Goal: Information Seeking & Learning: Learn about a topic

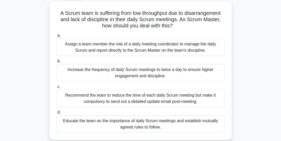
scroll to position [29, 0]
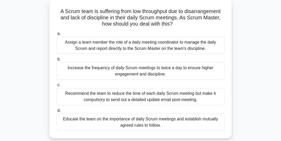
click at [193, 127] on div "Educate the team on the importance of daily Scrum meetings and establish mutual…" at bounding box center [140, 121] width 169 height 17
click at [56, 112] on input "d. Educate the team on the importance of daily Scrum meetings and establish mut…" at bounding box center [56, 110] width 0 height 3
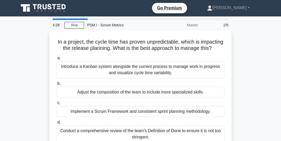
scroll to position [0, 0]
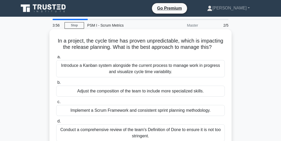
click at [130, 111] on div "Implement a Scrum Framework and consistent sprint planning methodology." at bounding box center [140, 110] width 169 height 11
click at [56, 103] on input "c. Implement a Scrum Framework and consistent sprint planning methodology." at bounding box center [56, 101] width 0 height 3
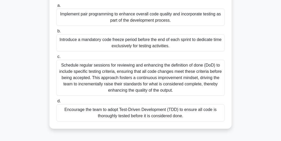
scroll to position [59, 0]
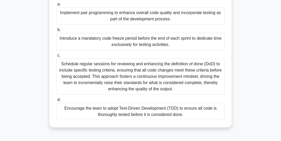
click at [202, 82] on div "Schedule regular sessions for reviewing and enhancing the definition of done (D…" at bounding box center [140, 76] width 169 height 36
click at [56, 57] on input "c. Schedule regular sessions for reviewing and enhancing the definition of done…" at bounding box center [56, 55] width 0 height 3
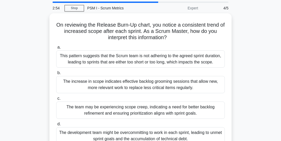
scroll to position [18, 0]
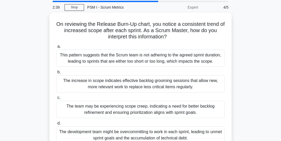
click at [247, 89] on div "On reviewing the Release Burn-Up chart, you notice a consistent trend of increa…" at bounding box center [141, 85] width 250 height 144
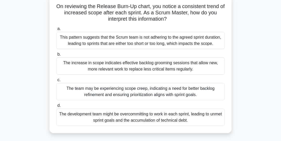
scroll to position [36, 0]
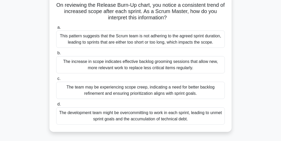
click at [206, 67] on div "The increase in scope indicates effective backlog grooming sessions that allow …" at bounding box center [140, 64] width 169 height 17
click at [56, 55] on input "b. The increase in scope indicates effective backlog grooming sessions that all…" at bounding box center [56, 52] width 0 height 3
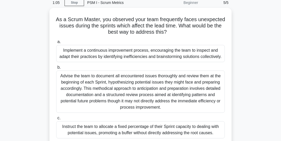
scroll to position [22, 0]
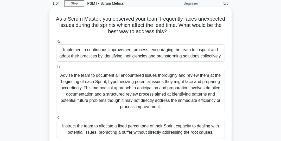
click at [203, 52] on div "Implement a continuous improvement process, encouraging the team to inspect and…" at bounding box center [140, 52] width 169 height 17
click at [56, 43] on input "a. Implement a continuous improvement process, encouraging the team to inspect …" at bounding box center [56, 41] width 0 height 3
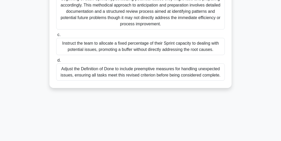
scroll to position [107, 0]
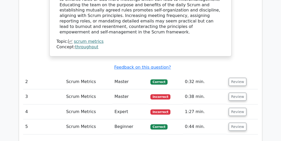
scroll to position [584, 0]
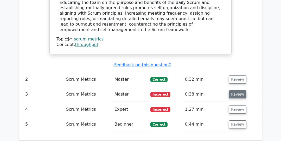
click at [237, 90] on button "Review" at bounding box center [238, 94] width 18 height 8
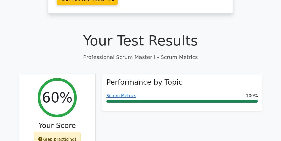
scroll to position [150, 0]
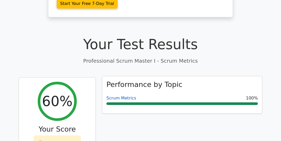
click at [127, 95] on link "Scrum Metrics" at bounding box center [122, 97] width 30 height 5
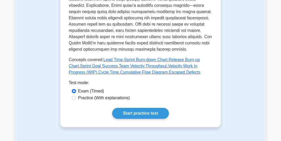
scroll to position [253, 0]
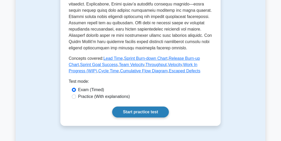
click at [153, 113] on link "Start practice test" at bounding box center [140, 111] width 57 height 11
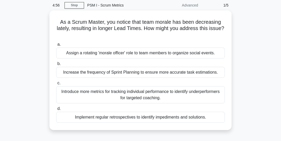
scroll to position [20, 0]
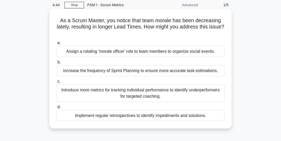
click at [188, 116] on div "Implement regular retrospectives to identify impediments and solutions." at bounding box center [140, 115] width 169 height 11
click at [56, 109] on input "d. Implement regular retrospectives to identify impediments and solutions." at bounding box center [56, 106] width 0 height 3
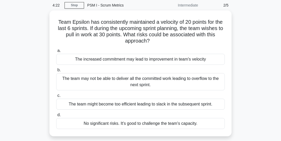
scroll to position [20, 0]
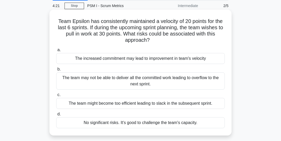
click at [205, 81] on div "The team may not be able to deliver all the committed work leading to overflow …" at bounding box center [140, 80] width 169 height 17
click at [56, 71] on input "b. The team may not be able to deliver all the committed work leading to overfl…" at bounding box center [56, 68] width 0 height 3
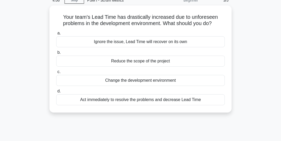
scroll to position [26, 0]
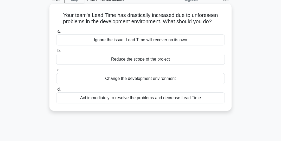
click at [183, 101] on div "Act immediately to resolve the problems and decrease Lead Time" at bounding box center [140, 97] width 169 height 11
click at [56, 91] on input "d. Act immediately to resolve the problems and decrease Lead Time" at bounding box center [56, 89] width 0 height 3
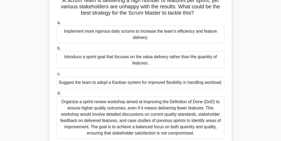
scroll to position [42, 0]
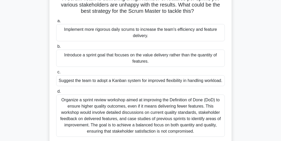
click at [191, 114] on div "Organize a sprint review workshop aimed at improving the Definition of Done (Do…" at bounding box center [140, 115] width 169 height 42
click at [56, 93] on input "d. Organize a sprint review workshop aimed at improving the Definition of Done …" at bounding box center [56, 91] width 0 height 3
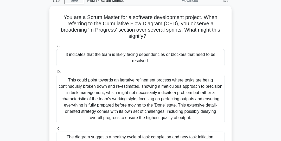
scroll to position [26, 0]
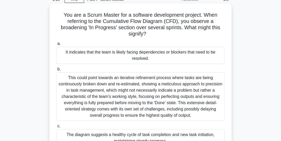
click at [206, 54] on div "It indicates that the team is likely facing dependencies or blockers that need …" at bounding box center [140, 55] width 169 height 17
click at [56, 45] on input "a. It indicates that the team is likely facing dependencies or blockers that ne…" at bounding box center [56, 43] width 0 height 3
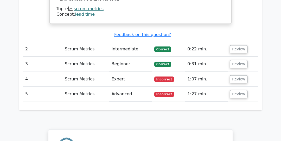
scroll to position [621, 0]
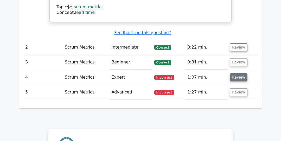
click at [240, 73] on button "Review" at bounding box center [239, 77] width 18 height 8
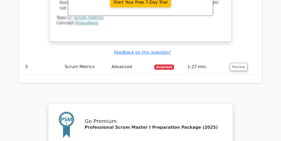
scroll to position [912, 0]
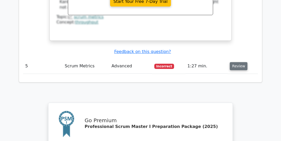
click at [239, 62] on button "Review" at bounding box center [239, 66] width 18 height 8
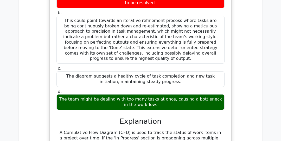
scroll to position [1036, 0]
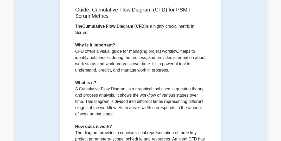
scroll to position [148, 0]
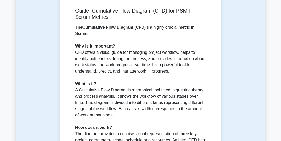
click at [50, 91] on div "Cumulative Flow Diagram 5 minutes 5 Questions Guide: Cumulative Flow Diagram (C…" at bounding box center [141, 102] width 250 height 420
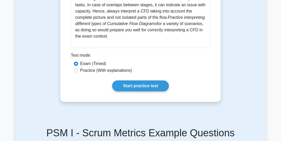
scroll to position [346, 0]
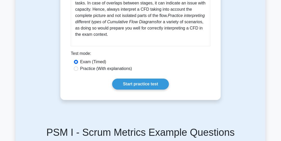
click at [84, 71] on label "Practice (With explanations)" at bounding box center [106, 68] width 52 height 6
click at [78, 71] on input "Practice (With explanations)" at bounding box center [76, 68] width 4 height 4
radio input "true"
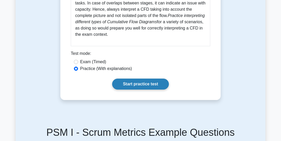
click at [129, 83] on link "Start practice test" at bounding box center [140, 83] width 57 height 11
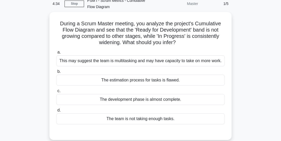
scroll to position [24, 0]
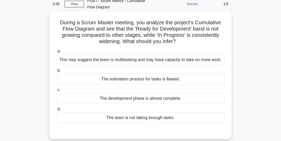
click at [181, 82] on div "The estimation process for tasks is flawed." at bounding box center [140, 78] width 169 height 11
click at [56, 72] on input "b. The estimation process for tasks is flawed." at bounding box center [56, 70] width 0 height 3
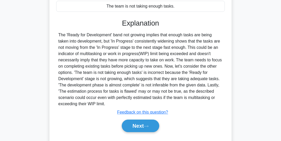
scroll to position [148, 0]
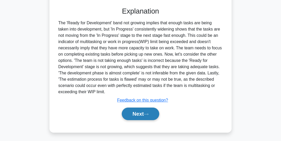
click at [147, 110] on button "Next" at bounding box center [140, 113] width 37 height 13
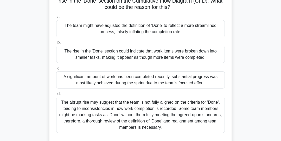
scroll to position [54, 0]
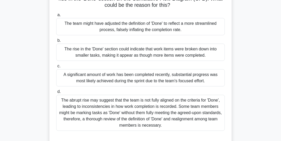
click at [202, 77] on div "A significant amount of work has been completed recently, substantial progress …" at bounding box center [140, 77] width 169 height 17
click at [56, 68] on input "c. A significant amount of work has been completed recently, substantial progre…" at bounding box center [56, 65] width 0 height 3
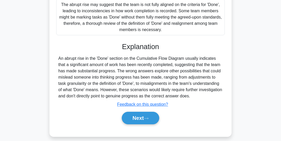
scroll to position [151, 0]
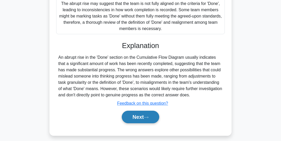
click at [147, 116] on icon at bounding box center [146, 117] width 5 height 3
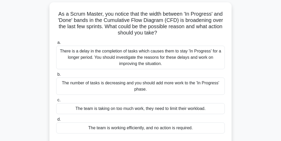
scroll to position [35, 0]
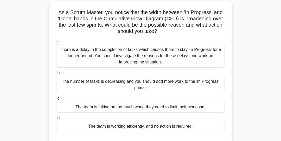
click at [204, 57] on div "There is a delay in the completion of tasks which causes them to stay 'In Progr…" at bounding box center [140, 55] width 169 height 23
click at [56, 43] on input "a. There is a delay in the completion of tasks which causes them to stay 'In Pr…" at bounding box center [56, 40] width 0 height 3
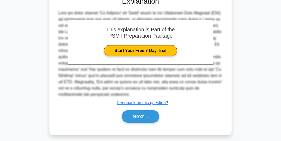
scroll to position [179, 0]
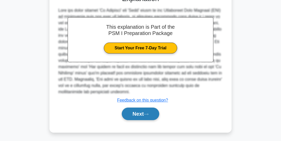
click at [144, 113] on button "Next" at bounding box center [140, 113] width 37 height 13
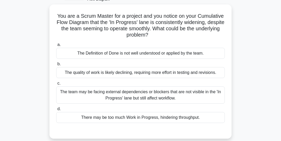
scroll to position [33, 0]
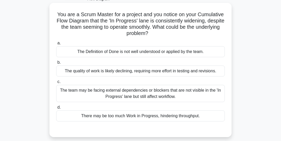
click at [195, 116] on div "There may be too much Work in Progress, hindering throughput." at bounding box center [140, 115] width 169 height 11
click at [56, 109] on input "d. There may be too much Work in Progress, hindering throughput." at bounding box center [56, 107] width 0 height 3
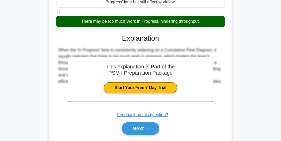
scroll to position [141, 0]
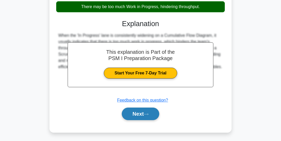
click at [149, 113] on icon at bounding box center [146, 114] width 5 height 3
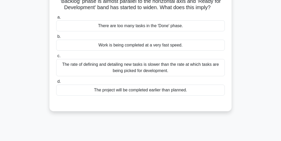
scroll to position [54, 0]
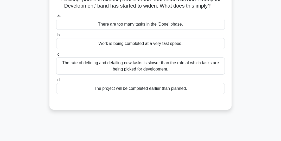
click at [207, 63] on div "The rate of defining and detailing new tasks is slower than the rate at which t…" at bounding box center [140, 65] width 169 height 17
click at [56, 56] on input "c. The rate of defining and detailing new tasks is slower than the rate at whic…" at bounding box center [56, 54] width 0 height 3
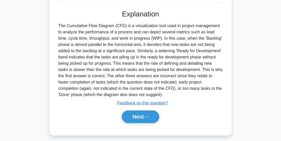
scroll to position [145, 0]
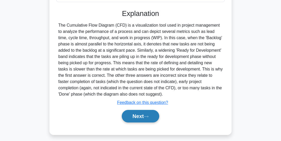
click at [145, 114] on button "Next" at bounding box center [140, 116] width 37 height 13
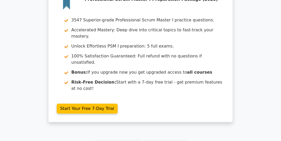
scroll to position [817, 0]
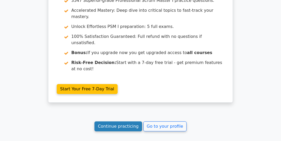
click at [127, 121] on link "Continue practicing" at bounding box center [119, 126] width 48 height 10
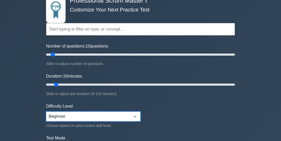
click at [137, 115] on select "Beginner Intermediate Expert" at bounding box center [93, 116] width 95 height 10
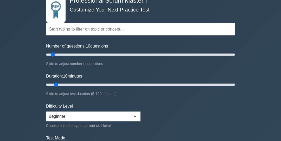
click at [177, 114] on form "Topics Scrum Framework Fundamentals Scrum Artifacts Scrum Events Scrum Roles Sc…" at bounding box center [140, 85] width 189 height 165
type input "80"
type input "120"
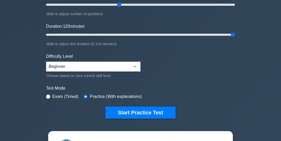
scroll to position [84, 0]
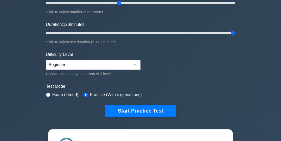
click at [48, 94] on input "radio" at bounding box center [48, 94] width 4 height 4
radio input "true"
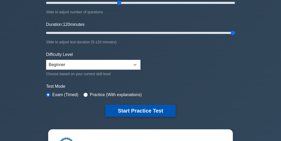
click at [145, 109] on button "Start Practice Test" at bounding box center [141, 110] width 70 height 12
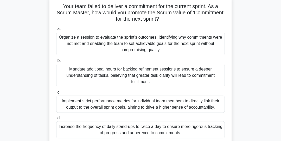
scroll to position [35, 0]
click at [194, 45] on div "Organize a session to evaluate the sprint's outcomes, identifying why commitmen…" at bounding box center [140, 43] width 169 height 23
click at [56, 30] on input "a. Organize a session to evaluate the sprint's outcomes, identifying why commit…" at bounding box center [56, 28] width 0 height 3
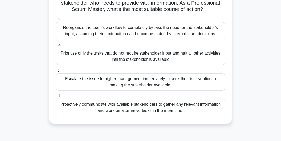
scroll to position [46, 0]
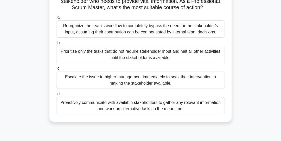
click at [158, 106] on div "Proactively communicate with available stakeholders to gather any relevant info…" at bounding box center [140, 105] width 169 height 17
click at [56, 96] on input "d. Proactively communicate with available stakeholders to gather any relevant i…" at bounding box center [56, 93] width 0 height 3
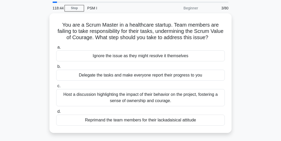
scroll to position [18, 0]
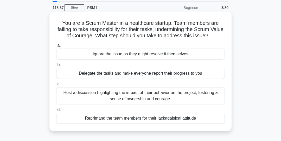
click at [191, 92] on div "Host a discussion highlighting the impact of their behavior on the project, fos…" at bounding box center [140, 95] width 169 height 17
click at [56, 86] on input "c. Host a discussion highlighting the impact of their behavior on the project, …" at bounding box center [56, 83] width 0 height 3
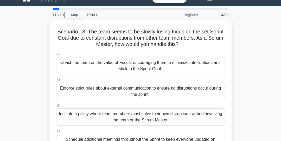
scroll to position [10, 0]
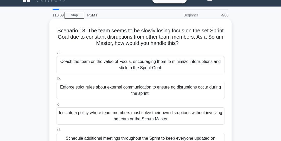
click at [180, 66] on div "Coach the team on the value of Focus, encouraging them to minimize interruption…" at bounding box center [140, 64] width 169 height 17
click at [56, 55] on input "a. Coach the team on the value of Focus, encouraging them to minimize interrupt…" at bounding box center [56, 52] width 0 height 3
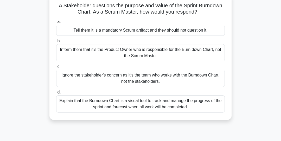
scroll to position [36, 0]
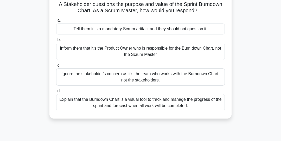
click at [182, 102] on div "Explain that the Burndown Chart is a visual tool to track and manage the progre…" at bounding box center [140, 102] width 169 height 17
click at [56, 92] on input "d. Explain that the Burndown Chart is a visual tool to track and manage the pro…" at bounding box center [56, 90] width 0 height 3
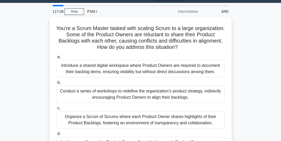
scroll to position [14, 0]
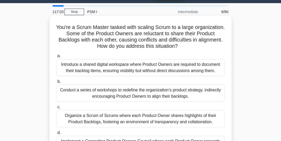
click at [205, 95] on div "Conduct a series of workshops to redefine the organization’s product strategy, …" at bounding box center [140, 92] width 169 height 17
click at [56, 83] on input "b. Conduct a series of workshops to redefine the organization’s product strateg…" at bounding box center [56, 81] width 0 height 3
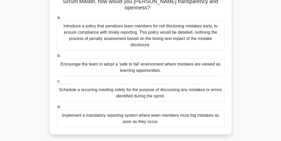
scroll to position [60, 0]
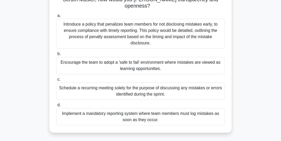
click at [205, 57] on div "Encourage the team to adopt a 'safe to fail' environment where mistakes are vie…" at bounding box center [140, 65] width 169 height 17
click at [56, 54] on input "b. Encourage the team to adopt a 'safe to fail' environment where mistakes are …" at bounding box center [56, 53] width 0 height 3
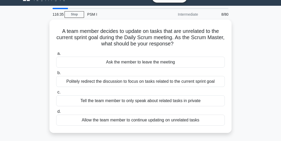
scroll to position [11, 0]
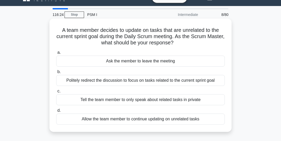
click at [207, 81] on div "Politely redirect the discussion to focus on tasks related to the current sprin…" at bounding box center [140, 80] width 169 height 11
click at [56, 73] on input "b. Politely redirect the discussion to focus on tasks related to the current sp…" at bounding box center [56, 71] width 0 height 3
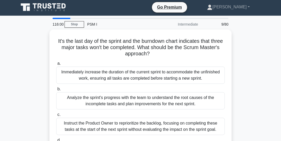
scroll to position [1, 0]
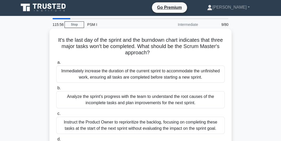
click at [194, 100] on div "Analyze the sprint's progress with the team to understand the root causes of th…" at bounding box center [140, 99] width 169 height 17
click at [56, 90] on input "b. Analyze the sprint's progress with the team to understand the root causes of…" at bounding box center [56, 87] width 0 height 3
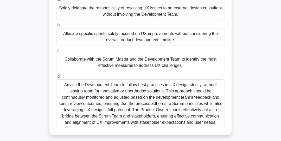
scroll to position [65, 0]
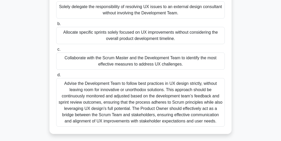
click at [181, 61] on div "Collaborate with the Scrum Master and the Development Team to identify the most…" at bounding box center [140, 60] width 169 height 17
click at [56, 51] on input "c. Collaborate with the Scrum Master and the Development Team to identify the m…" at bounding box center [56, 49] width 0 height 3
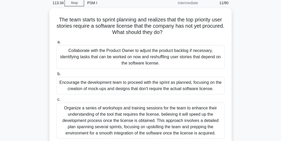
scroll to position [22, 0]
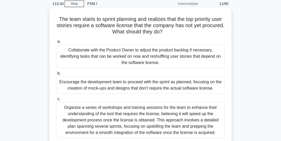
click at [211, 58] on div "Collaborate with the Product Owner to adjust the product backlog if necessary, …" at bounding box center [140, 56] width 169 height 23
click at [56, 43] on input "a. Collaborate with the Product Owner to adjust the product backlog if necessar…" at bounding box center [56, 41] width 0 height 3
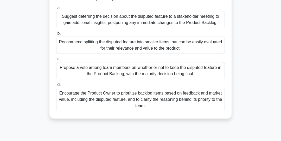
scroll to position [62, 0]
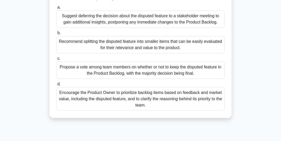
click at [210, 97] on div "Encourage the Product Owner to prioritize backlog items based on feedback and m…" at bounding box center [140, 98] width 169 height 23
click at [56, 86] on input "d. Encourage the Product Owner to prioritize backlog items based on feedback an…" at bounding box center [56, 83] width 0 height 3
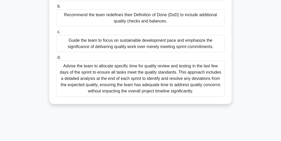
scroll to position [91, 0]
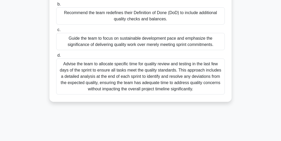
click at [204, 43] on div "Guide the team to focus on sustainable development pace and emphasize the signi…" at bounding box center [140, 41] width 169 height 17
click at [56, 32] on input "c. Guide the team to focus on sustainable development pace and emphasize the si…" at bounding box center [56, 29] width 0 height 3
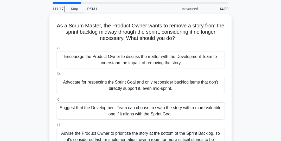
scroll to position [16, 0]
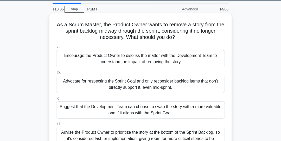
click at [206, 86] on div "Advocate for respecting the Sprint Goal and only reconsider backlog items that …" at bounding box center [140, 84] width 169 height 17
click at [56, 74] on input "b. Advocate for respecting the Sprint Goal and only reconsider backlog items th…" at bounding box center [56, 72] width 0 height 3
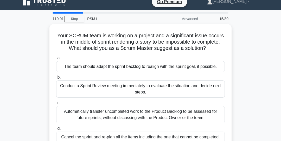
scroll to position [7, 0]
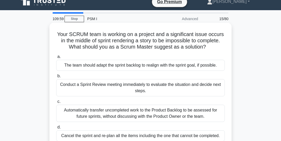
click at [204, 69] on div "The team should adapt the sprint backlog to realign with the sprint goal, if po…" at bounding box center [140, 65] width 169 height 11
click at [56, 58] on input "a. The team should adapt the sprint backlog to realign with the sprint goal, if…" at bounding box center [56, 56] width 0 height 3
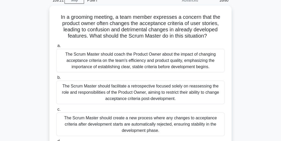
scroll to position [23, 0]
click at [203, 61] on div "The Scrum Master should coach the Product Owner about the impact of changing ac…" at bounding box center [140, 60] width 169 height 23
click at [56, 48] on input "a. The Scrum Master should coach the Product Owner about the impact of changing…" at bounding box center [56, 45] width 0 height 3
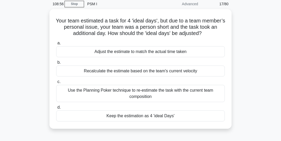
scroll to position [22, 0]
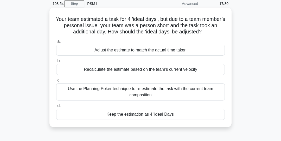
click at [186, 115] on div "Keep the estimation as 4 'ideal Days'" at bounding box center [140, 114] width 169 height 11
click at [56, 107] on input "d. Keep the estimation as 4 'ideal Days'" at bounding box center [56, 105] width 0 height 3
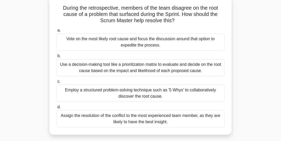
scroll to position [35, 0]
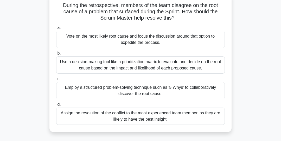
click at [208, 91] on div "Employ a structured problem-solving technique such as '5 Whys' to collaborative…" at bounding box center [140, 90] width 169 height 17
click at [56, 80] on input "c. Employ a structured problem-solving technique such as '5 Whys' to collaborat…" at bounding box center [56, 78] width 0 height 3
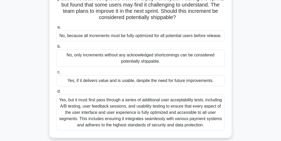
scroll to position [50, 0]
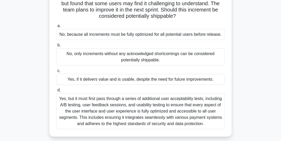
click at [209, 82] on div "Yes, if it delivers value and is usable, despite the need for future improvemen…" at bounding box center [140, 79] width 169 height 11
click at [56, 72] on input "c. Yes, if it delivers value and is usable, despite the need for future improve…" at bounding box center [56, 70] width 0 height 3
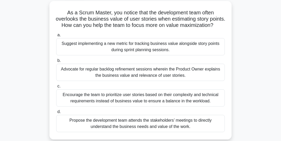
scroll to position [30, 0]
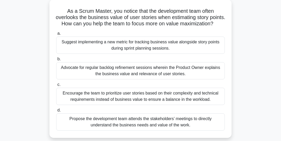
click at [203, 97] on div "Encourage the team to prioritize user stories based on their complexity and tec…" at bounding box center [140, 96] width 169 height 17
click at [56, 86] on input "c. Encourage the team to prioritize user stories based on their complexity and …" at bounding box center [56, 84] width 0 height 3
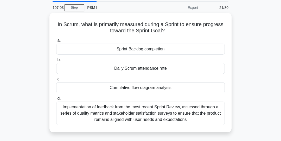
scroll to position [18, 0]
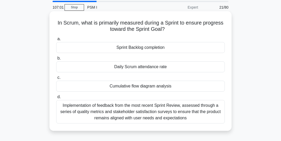
click at [183, 86] on div "Cumulative flow diagram analysis" at bounding box center [140, 85] width 169 height 11
click at [56, 79] on input "c. Cumulative flow diagram analysis" at bounding box center [56, 77] width 0 height 3
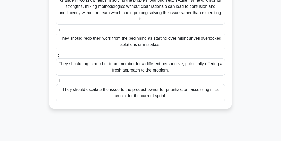
scroll to position [86, 0]
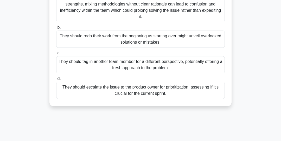
click at [209, 63] on div "They should tag in another team member for a different perspective, potentially…" at bounding box center [140, 64] width 169 height 17
click at [56, 55] on input "c. They should tag in another team member for a different perspective, potentia…" at bounding box center [56, 52] width 0 height 3
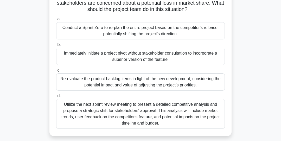
scroll to position [52, 0]
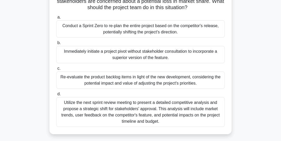
click at [205, 79] on div "Re-evaluate the product backlog items in light of the new development, consider…" at bounding box center [140, 79] width 169 height 17
click at [56, 70] on input "c. Re-evaluate the product backlog items in light of the new development, consi…" at bounding box center [56, 68] width 0 height 3
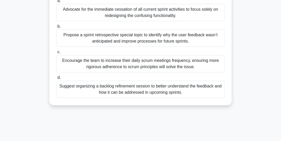
scroll to position [64, 0]
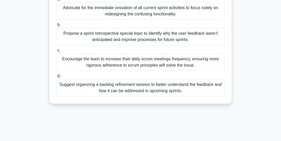
click at [204, 87] on div "Suggest organizing a backlog refinement session to better understand the feedba…" at bounding box center [140, 87] width 169 height 17
click at [56, 78] on input "d. Suggest organizing a backlog refinement session to better understand the fee…" at bounding box center [56, 75] width 0 height 3
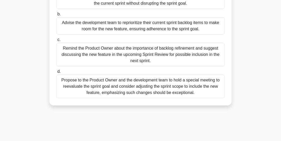
scroll to position [76, 0]
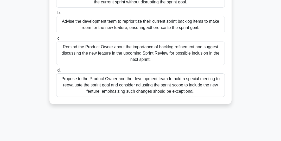
click at [196, 49] on div "Remind the Product Owner about the importance of backlog refinement and suggest…" at bounding box center [140, 52] width 169 height 23
click at [56, 40] on input "c. Remind the Product Owner about the importance of backlog refinement and sugg…" at bounding box center [56, 38] width 0 height 3
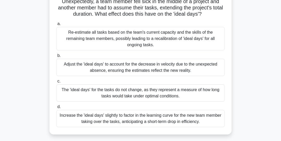
scroll to position [39, 0]
click at [78, 89] on div "The 'ideal days' for the tasks do not change, as they represent a measure of ho…" at bounding box center [140, 92] width 169 height 17
click at [56, 83] on input "c. The 'ideal days' for the tasks do not change, as they represent a measure of…" at bounding box center [56, 81] width 0 height 3
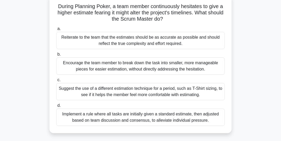
scroll to position [36, 0]
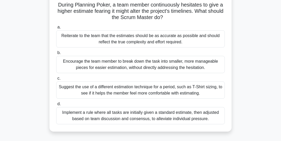
click at [207, 90] on div "Suggest the use of a different estimation technique for a period, such as T-Shi…" at bounding box center [140, 89] width 169 height 17
click at [56, 80] on input "c. Suggest the use of a different estimation technique for a period, such as T-…" at bounding box center [56, 78] width 0 height 3
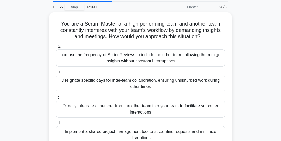
scroll to position [18, 0]
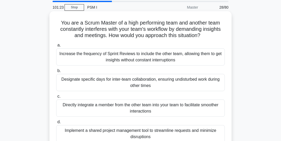
click at [213, 84] on div "Designate specific days for inter-team collaboration, ensuring undisturbed work…" at bounding box center [140, 82] width 169 height 17
click at [56, 72] on input "b. Designate specific days for inter-team collaboration, ensuring undisturbed w…" at bounding box center [56, 70] width 0 height 3
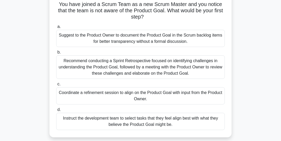
scroll to position [39, 0]
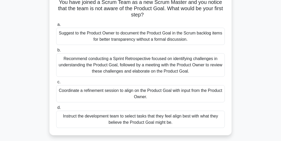
click at [217, 90] on div "Coordinate a refinement session to align on the Product Goal with input from th…" at bounding box center [140, 93] width 169 height 17
click at [56, 84] on input "c. Coordinate a refinement session to align on the Product Goal with input from…" at bounding box center [56, 81] width 0 height 3
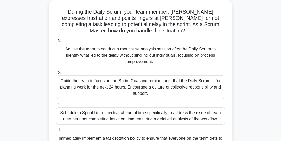
scroll to position [30, 0]
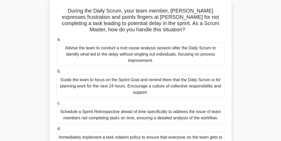
click at [210, 54] on div "Advise the team to conduct a root cause analysis session after the Daily Scrum …" at bounding box center [140, 53] width 169 height 23
click at [56, 41] on input "a. Advise the team to conduct a root cause analysis session after the Daily Scr…" at bounding box center [56, 39] width 0 height 3
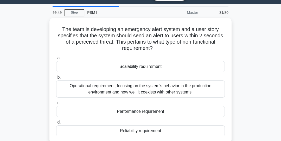
scroll to position [14, 0]
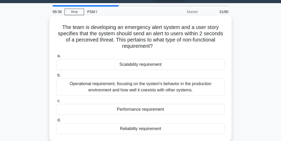
click at [183, 110] on div "Performance requirement" at bounding box center [140, 109] width 169 height 11
click at [56, 102] on input "c. Performance requirement" at bounding box center [56, 100] width 0 height 3
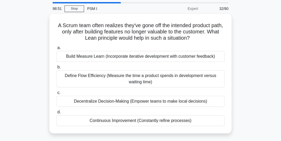
scroll to position [17, 0]
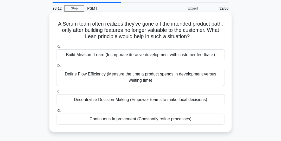
click at [202, 119] on div "Continuous Improvement (Constantly refine processes)" at bounding box center [140, 118] width 169 height 11
click at [56, 112] on input "d. Continuous Improvement (Constantly refine processes)" at bounding box center [56, 110] width 0 height 3
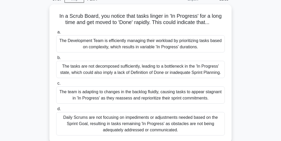
scroll to position [26, 0]
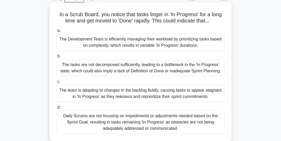
click at [204, 40] on div "The Development Team is efficiently managing their workload by prioritizing tas…" at bounding box center [140, 42] width 169 height 17
click at [56, 32] on input "a. The Development Team is efficiently managing their workload by prioritizing …" at bounding box center [56, 30] width 0 height 3
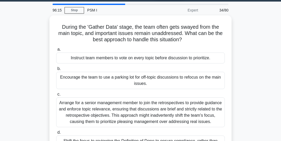
scroll to position [14, 0]
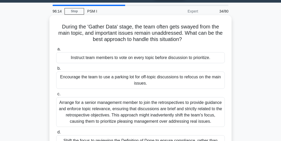
click at [211, 79] on div "Encourage the team to use a parking lot for off-topic discussions to refocus on…" at bounding box center [140, 79] width 169 height 17
click at [56, 70] on input "b. Encourage the team to use a parking lot for off-topic discussions to refocus…" at bounding box center [56, 68] width 0 height 3
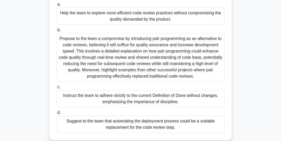
scroll to position [66, 0]
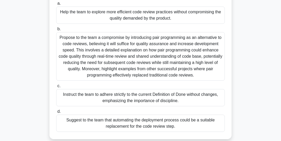
click at [76, 16] on div "Help the team to explore more efficient code review practices without compromis…" at bounding box center [140, 15] width 169 height 17
click at [56, 5] on input "a. Help the team to explore more efficient code review practices without compro…" at bounding box center [56, 3] width 0 height 3
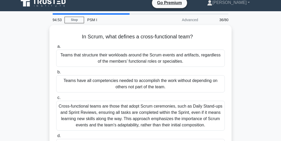
scroll to position [7, 0]
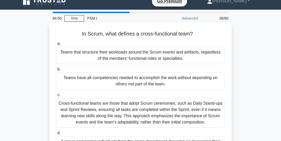
click at [84, 81] on div "Teams have all competencies needed to accomplish the work without depending on …" at bounding box center [140, 80] width 169 height 17
click at [56, 71] on input "b. Teams have all competencies needed to accomplish the work without depending …" at bounding box center [56, 68] width 0 height 3
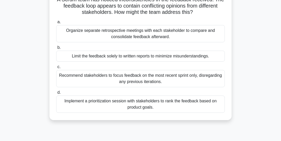
scroll to position [42, 0]
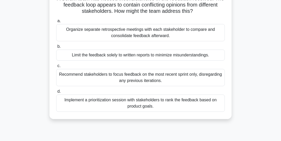
click at [72, 103] on div "Implement a prioritization session with stakeholders to rank the feedback based…" at bounding box center [140, 102] width 169 height 17
click at [56, 93] on input "d. Implement a prioritization session with stakeholders to rank the feedback ba…" at bounding box center [56, 91] width 0 height 3
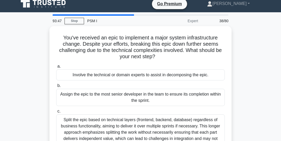
scroll to position [5, 0]
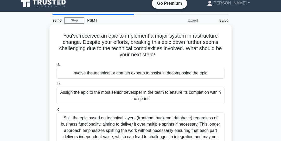
click at [84, 76] on div "Involve the technical or domain experts to assist in decomposing the epic." at bounding box center [140, 72] width 169 height 11
click at [56, 66] on input "a. Involve the technical or domain experts to assist in decomposing the epic." at bounding box center [56, 64] width 0 height 3
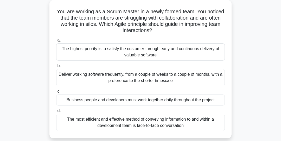
scroll to position [30, 0]
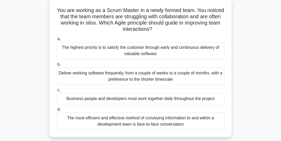
click at [92, 121] on div "The most efficient and effective method of conveying information to and within …" at bounding box center [140, 120] width 169 height 17
click at [56, 111] on input "d. The most efficient and effective method of conveying information to and with…" at bounding box center [56, 109] width 0 height 3
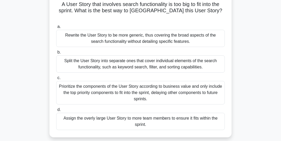
scroll to position [38, 0]
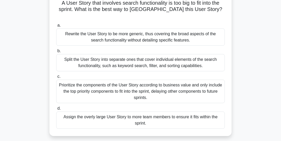
click at [87, 88] on div "Prioritize the components of the User Story according to business value and onl…" at bounding box center [140, 90] width 169 height 23
click at [56, 78] on input "c. Prioritize the components of the User Story according to business value and …" at bounding box center [56, 76] width 0 height 3
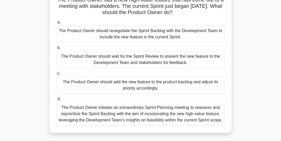
scroll to position [42, 0]
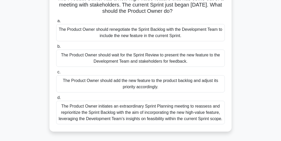
click at [85, 85] on div "The Product Owner should add the new feature to the product backlog and adjust …" at bounding box center [140, 83] width 169 height 17
click at [56, 74] on input "c. The Product Owner should add the new feature to the product backlog and adju…" at bounding box center [56, 71] width 0 height 3
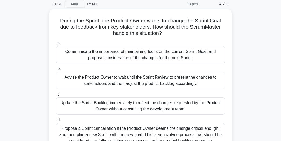
scroll to position [0, 0]
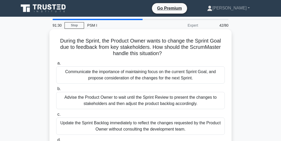
click at [87, 78] on div "Communicate the importance of maintaining focus on the current Sprint Goal, and…" at bounding box center [140, 74] width 169 height 17
click at [56, 65] on input "a. Communicate the importance of maintaining focus on the current Sprint Goal, …" at bounding box center [56, 62] width 0 height 3
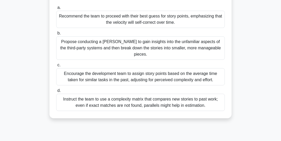
scroll to position [63, 0]
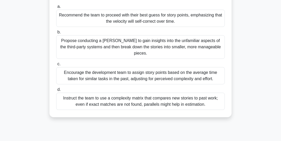
click at [88, 45] on div "Propose conducting a spike to gain insights into the unfamiliar aspects of the …" at bounding box center [140, 46] width 169 height 23
click at [56, 34] on input "b. Propose conducting a spike to gain insights into the unfamiliar aspects of t…" at bounding box center [56, 31] width 0 height 3
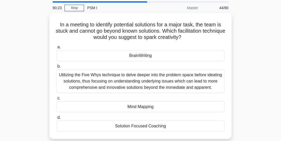
scroll to position [17, 0]
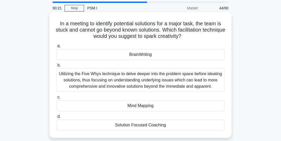
click at [117, 129] on div "Solution Focused Coaching" at bounding box center [140, 124] width 169 height 11
click at [56, 118] on input "d. Solution Focused Coaching" at bounding box center [56, 116] width 0 height 3
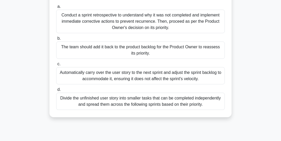
scroll to position [58, 0]
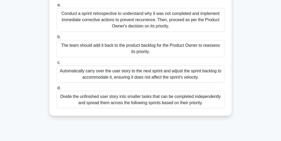
click at [69, 49] on div "The team should add it back to the product backlog for the Product Owner to rea…" at bounding box center [140, 48] width 169 height 17
click at [56, 39] on input "b. The team should add it back to the product backlog for the Product Owner to …" at bounding box center [56, 36] width 0 height 3
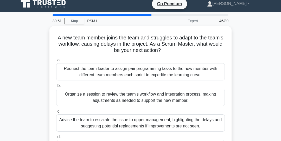
scroll to position [0, 0]
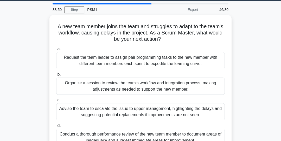
scroll to position [15, 0]
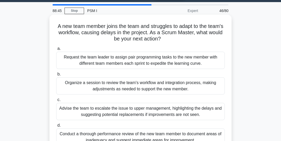
click at [213, 89] on div "Organize a session to review the team's workflow and integration process, makin…" at bounding box center [140, 85] width 169 height 17
click at [56, 76] on input "b. Organize a session to review the team's workflow and integration process, ma…" at bounding box center [56, 73] width 0 height 3
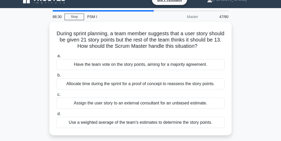
scroll to position [9, 0]
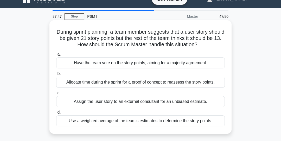
click at [207, 63] on div "Have the team vote on the story points, aiming for a majority agreement." at bounding box center [140, 62] width 169 height 11
click at [56, 56] on input "a. Have the team vote on the story points, aiming for a majority agreement." at bounding box center [56, 54] width 0 height 3
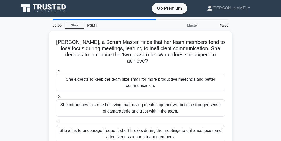
scroll to position [0, 0]
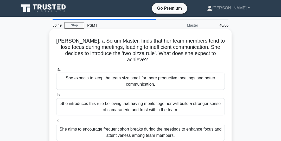
click at [205, 73] on div "She expects to keep the team size small for more productive meetings and better…" at bounding box center [140, 80] width 169 height 17
click at [56, 71] on input "a. She expects to keep the team size small for more productive meetings and bet…" at bounding box center [56, 69] width 0 height 3
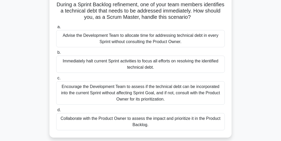
scroll to position [38, 0]
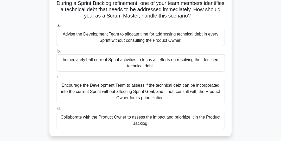
click at [213, 93] on div "Encourage the Development Team to assess if the technical debt can be incorpora…" at bounding box center [140, 91] width 169 height 23
click at [56, 78] on input "c. Encourage the Development Team to assess if the technical debt can be incorp…" at bounding box center [56, 76] width 0 height 3
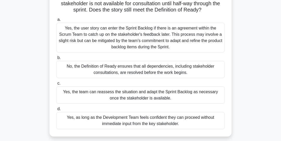
scroll to position [45, 0]
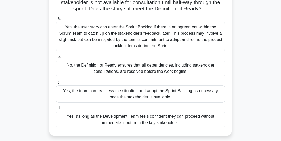
click at [206, 120] on div "Yes, as long as the Development Team feels confident they can proceed without i…" at bounding box center [140, 119] width 169 height 17
click at [56, 109] on input "d. Yes, as long as the Development Team feels confident they can proceed withou…" at bounding box center [56, 107] width 0 height 3
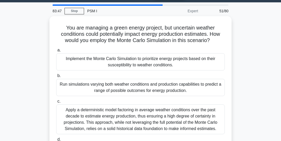
scroll to position [13, 0]
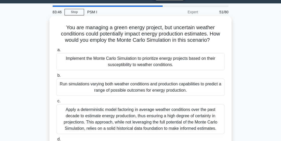
click at [213, 86] on div "Run simulations varying both weather conditions and production capabilities to …" at bounding box center [140, 86] width 169 height 17
click at [56, 77] on input "b. Run simulations varying both weather conditions and production capabilities …" at bounding box center [56, 75] width 0 height 3
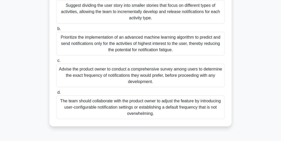
scroll to position [74, 0]
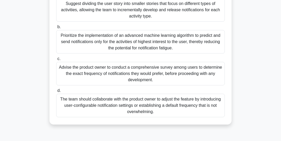
click at [208, 104] on div "The team should collaborate with the product owner to adjust the feature by int…" at bounding box center [140, 105] width 169 height 23
click at [56, 92] on input "d. The team should collaborate with the product owner to adjust the feature by …" at bounding box center [56, 90] width 0 height 3
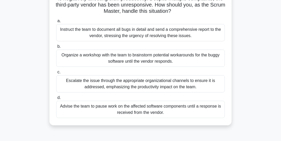
scroll to position [50, 0]
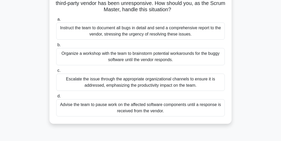
click at [190, 83] on div "Escalate the issue through the appropriate organizational channels to ensure it…" at bounding box center [140, 81] width 169 height 17
click at [56, 72] on input "c. Escalate the issue through the appropriate organizational channels to ensure…" at bounding box center [56, 70] width 0 height 3
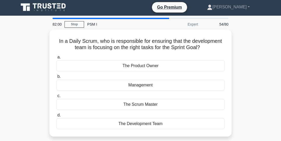
scroll to position [0, 0]
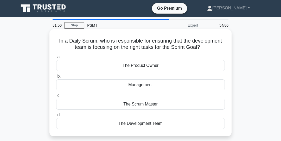
click at [156, 103] on div "The Scrum Master" at bounding box center [140, 103] width 169 height 11
click at [56, 97] on input "c. The Scrum Master" at bounding box center [56, 95] width 0 height 3
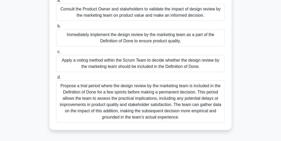
scroll to position [76, 0]
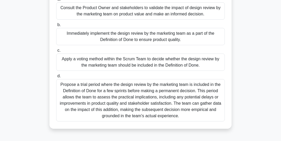
click at [195, 104] on div "Propose a trial period where the design review by the marketing team is include…" at bounding box center [140, 100] width 169 height 42
click at [56, 78] on input "d. Propose a trial period where the design review by the marketing team is incl…" at bounding box center [56, 75] width 0 height 3
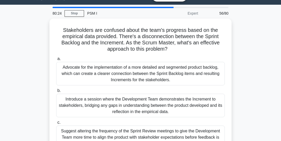
scroll to position [12, 0]
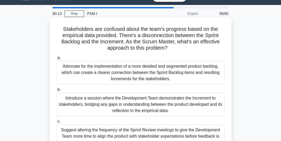
click at [200, 98] on div "Introduce a session where the Development Team demonstrates the Increment to st…" at bounding box center [140, 103] width 169 height 23
click at [56, 91] on input "b. Introduce a session where the Development Team demonstrates the Increment to…" at bounding box center [56, 89] width 0 height 3
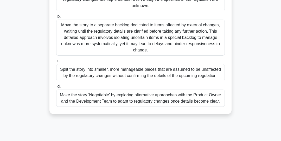
scroll to position [86, 0]
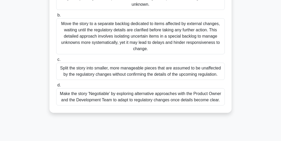
click at [210, 97] on div "Make the story 'Negotiable' by exploring alternative approaches with the Produc…" at bounding box center [140, 96] width 169 height 17
click at [56, 87] on input "d. Make the story 'Negotiable' by exploring alternative approaches with the Pro…" at bounding box center [56, 84] width 0 height 3
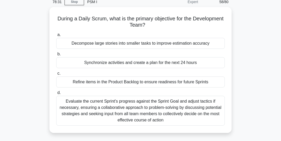
scroll to position [24, 0]
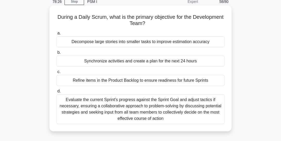
click at [202, 107] on div "Evaluate the current Sprint's progress against the Sprint Goal and adjust tacti…" at bounding box center [140, 109] width 169 height 30
click at [56, 93] on input "d. Evaluate the current Sprint's progress against the Sprint Goal and adjust ta…" at bounding box center [56, 90] width 0 height 3
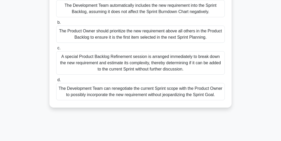
scroll to position [68, 0]
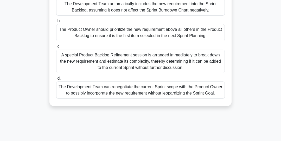
click at [207, 91] on div "The Development Team can renegotiate the current Sprint scope with the Product …" at bounding box center [140, 89] width 169 height 17
click at [56, 80] on input "d. The Development Team can renegotiate the current Sprint scope with the Produ…" at bounding box center [56, 78] width 0 height 3
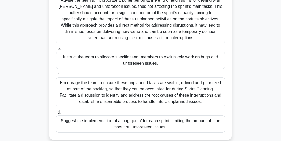
scroll to position [75, 0]
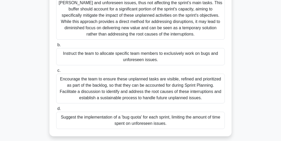
click at [204, 86] on div "Encourage the team to ensure these unplanned tasks are visible, refined and pri…" at bounding box center [140, 88] width 169 height 30
click at [56, 72] on input "c. Encourage the team to ensure these unplanned tasks are visible, refined and …" at bounding box center [56, 70] width 0 height 3
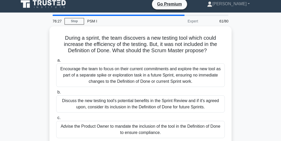
scroll to position [0, 0]
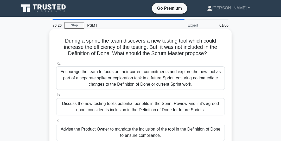
click at [206, 79] on div "Encourage the team to focus on their current commitments and explore the new to…" at bounding box center [140, 77] width 169 height 23
click at [56, 65] on input "a. Encourage the team to focus on their current commitments and explore the new…" at bounding box center [56, 62] width 0 height 3
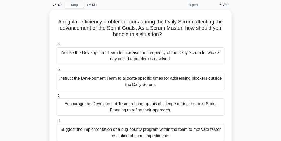
scroll to position [21, 0]
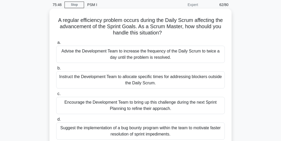
click at [217, 106] on div "Encourage the Development Team to bring up this challenge during the next Sprin…" at bounding box center [140, 105] width 169 height 17
click at [56, 95] on input "c. Encourage the Development Team to bring up this challenge during the next Sp…" at bounding box center [56, 93] width 0 height 3
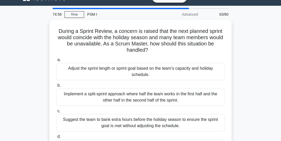
scroll to position [11, 0]
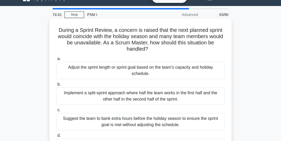
click at [203, 70] on div "Adjust the sprint length or sprint goal based on the team's capacity and holida…" at bounding box center [140, 70] width 169 height 17
click at [56, 60] on input "a. Adjust the sprint length or sprint goal based on the team's capacity and hol…" at bounding box center [56, 58] width 0 height 3
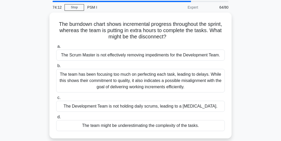
scroll to position [18, 0]
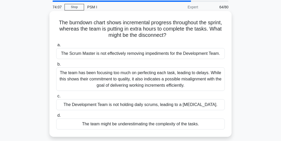
click at [200, 120] on div "The team might be underestimating the complexity of the tasks." at bounding box center [140, 123] width 169 height 11
click at [56, 117] on input "d. The team might be underestimating the complexity of the tasks." at bounding box center [56, 115] width 0 height 3
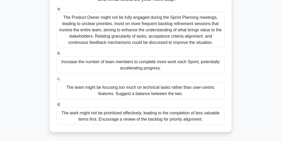
scroll to position [61, 0]
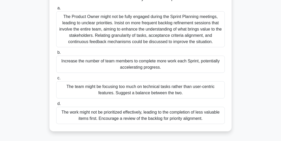
click at [193, 28] on div "The Product Owner might not be fully engaged during the Sprint Planning meeting…" at bounding box center [140, 29] width 169 height 36
click at [56, 10] on input "a. The Product Owner might not be fully engaged during the Sprint Planning meet…" at bounding box center [56, 8] width 0 height 3
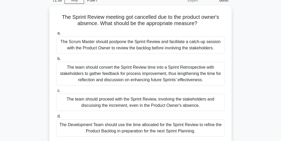
scroll to position [25, 0]
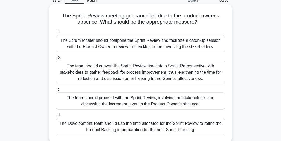
click at [193, 99] on div "The team should proceed with the Sprint Review, involving the stakeholders and …" at bounding box center [140, 100] width 169 height 17
click at [56, 91] on input "c. The team should proceed with the Sprint Review, involving the stakeholders a…" at bounding box center [56, 89] width 0 height 3
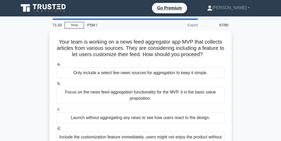
scroll to position [0, 0]
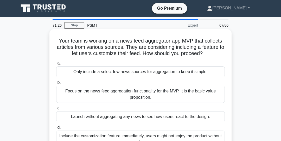
click at [186, 96] on div "Focus on the news feed aggregation functionality for the MVP, it is the basic v…" at bounding box center [140, 93] width 169 height 17
click at [56, 84] on input "b. Focus on the news feed aggregation functionality for the MVP, it is the basi…" at bounding box center [56, 82] width 0 height 3
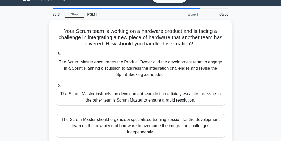
scroll to position [10, 0]
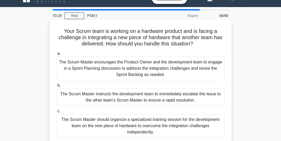
click at [204, 71] on div "The Scrum Master encourages the Product Owner and the development team to engag…" at bounding box center [140, 68] width 169 height 23
click at [56, 55] on input "a. The Scrum Master encourages the Product Owner and the development team to en…" at bounding box center [56, 53] width 0 height 3
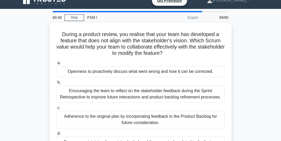
scroll to position [7, 0]
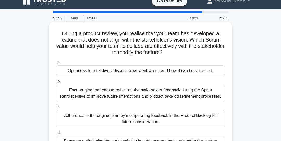
click at [205, 73] on div "Openness to proactively discuss what went wrong and how it can be corrected." at bounding box center [140, 70] width 169 height 11
click at [56, 64] on input "a. Openness to proactively discuss what went wrong and how it can be corrected." at bounding box center [56, 61] width 0 height 3
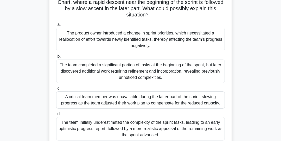
scroll to position [45, 0]
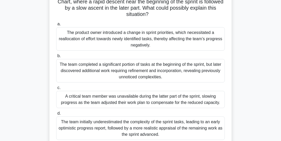
click at [214, 69] on div "The team completed a significant portion of tasks at the beginning of the sprin…" at bounding box center [140, 70] width 169 height 23
click at [56, 58] on input "b. The team completed a significant portion of tasks at the beginning of the sp…" at bounding box center [56, 55] width 0 height 3
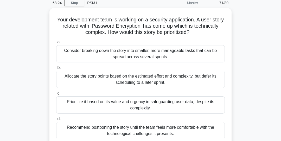
scroll to position [23, 0]
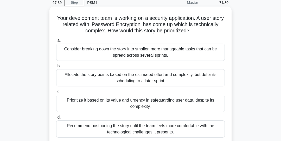
click at [206, 101] on div "Prioritize it based on its value and urgency in safeguarding user data, despite…" at bounding box center [140, 103] width 169 height 17
click at [56, 93] on input "c. Prioritize it based on its value and urgency in safeguarding user data, desp…" at bounding box center [56, 91] width 0 height 3
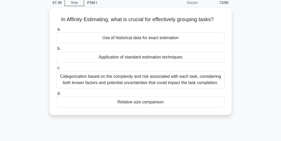
scroll to position [0, 0]
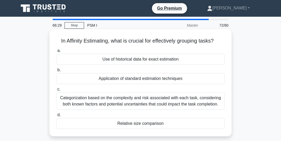
click at [173, 123] on div "Relative size comparison" at bounding box center [140, 123] width 169 height 11
click at [56, 116] on input "d. Relative size comparison" at bounding box center [56, 114] width 0 height 3
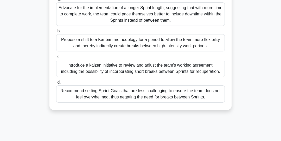
scroll to position [65, 0]
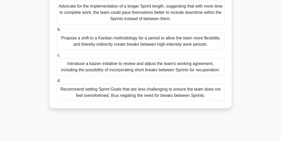
click at [201, 92] on div "Recommend setting Sprint Goals that are less challenging to ensure the team doe…" at bounding box center [140, 92] width 169 height 17
click at [56, 82] on input "d. Recommend setting Sprint Goals that are less challenging to ensure the team …" at bounding box center [56, 80] width 0 height 3
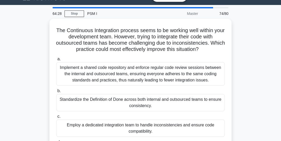
scroll to position [11, 0]
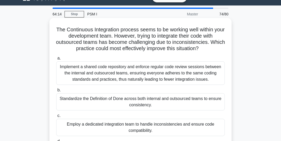
click at [207, 102] on div "Standardize the Definition of Done across both internal and outsourced teams to…" at bounding box center [140, 101] width 169 height 17
click at [56, 92] on input "b. Standardize the Definition of Done across both internal and outsourced teams…" at bounding box center [56, 89] width 0 height 3
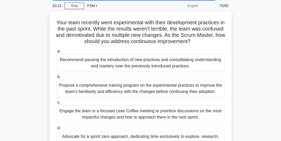
scroll to position [20, 0]
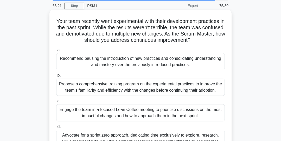
click at [211, 113] on div "Engage the team in a focused Lean Coffee meeting to prioritize discussions on t…" at bounding box center [140, 112] width 169 height 17
click at [56, 103] on input "c. Engage the team in a focused Lean Coffee meeting to prioritize discussions o…" at bounding box center [56, 100] width 0 height 3
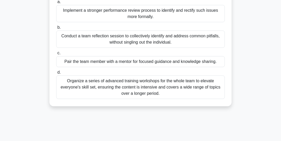
scroll to position [69, 0]
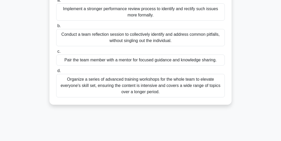
click at [208, 58] on div "Pair the team member with a mentor for focused guidance and knowledge sharing." at bounding box center [140, 59] width 169 height 11
click at [56, 53] on input "c. Pair the team member with a mentor for focused guidance and knowledge sharin…" at bounding box center [56, 51] width 0 height 3
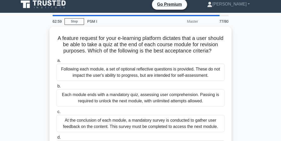
scroll to position [0, 0]
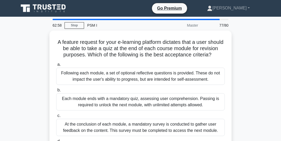
click at [249, 83] on div "A feature request for your e-learning platform dictates that a user should be a…" at bounding box center [141, 105] width 250 height 151
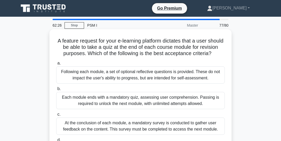
click at [208, 75] on div "Following each module, a set of optional reflective questions is provided. Thes…" at bounding box center [140, 74] width 169 height 17
click at [56, 65] on input "a. Following each module, a set of optional reflective questions is provided. T…" at bounding box center [56, 62] width 0 height 3
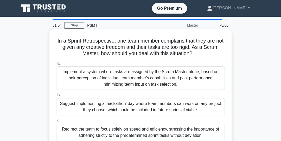
click at [203, 107] on div "Suggest implementing a 'hackathon' day where team members can work on any proje…" at bounding box center [140, 106] width 169 height 17
click at [56, 97] on input "b. Suggest implementing a 'hackathon' day where team members can work on any pr…" at bounding box center [56, 94] width 0 height 3
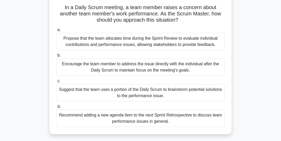
scroll to position [34, 0]
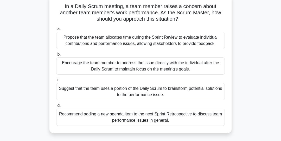
click at [209, 117] on div "Recommend adding a new agenda item to the next Sprint Retrospective to discuss …" at bounding box center [140, 116] width 169 height 17
click at [56, 107] on input "d. Recommend adding a new agenda item to the next Sprint Retrospective to discu…" at bounding box center [56, 105] width 0 height 3
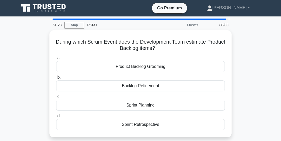
scroll to position [0, 0]
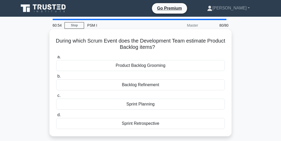
click at [149, 104] on div "Sprint Planning" at bounding box center [140, 103] width 169 height 11
click at [56, 97] on input "c. Sprint Planning" at bounding box center [56, 95] width 0 height 3
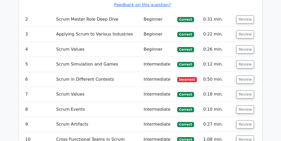
scroll to position [988, 0]
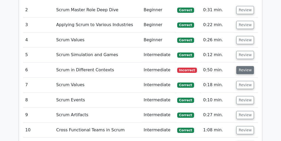
click at [245, 66] on button "Review" at bounding box center [246, 70] width 18 height 8
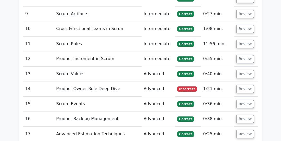
scroll to position [1355, 0]
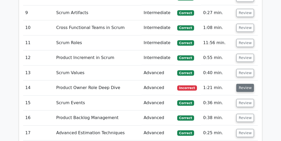
click at [244, 84] on button "Review" at bounding box center [246, 88] width 18 height 8
click at [244, 69] on button "Review" at bounding box center [246, 73] width 18 height 8
click at [242, 84] on button "Review" at bounding box center [246, 88] width 18 height 8
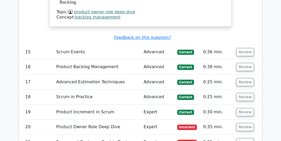
scroll to position [1930, 0]
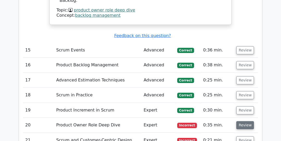
click at [243, 121] on button "Review" at bounding box center [246, 125] width 18 height 8
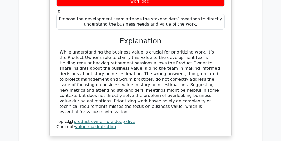
scroll to position [2169, 0]
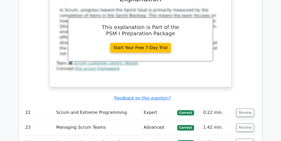
scroll to position [2451, 0]
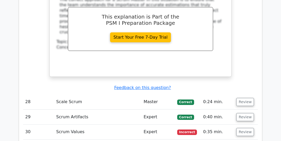
scroll to position [2806, 0]
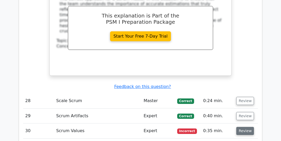
click at [246, 127] on button "Review" at bounding box center [246, 131] width 18 height 8
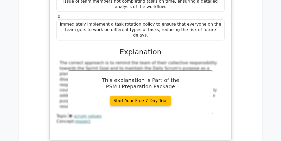
scroll to position [3053, 0]
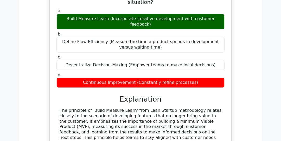
scroll to position [3269, 0]
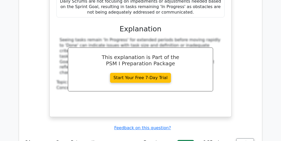
scroll to position [3610, 0]
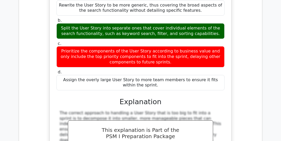
scroll to position [3879, 0]
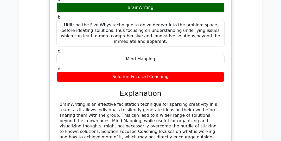
scroll to position [4189, 0]
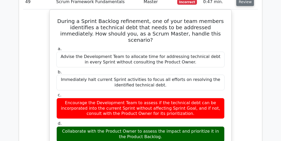
scroll to position [4449, 0]
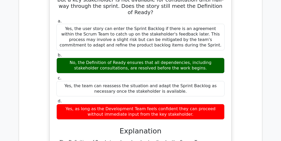
scroll to position [4743, 0]
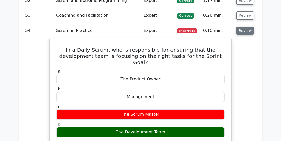
scroll to position [4979, 0]
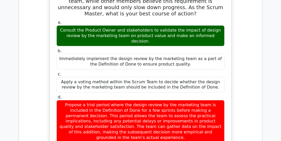
scroll to position [5282, 0]
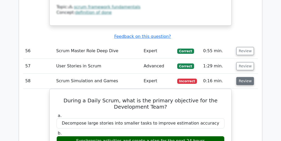
scroll to position [5495, 0]
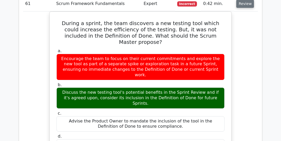
scroll to position [5845, 0]
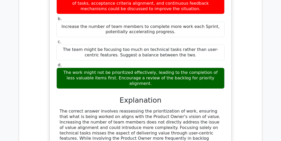
scroll to position [6244, 0]
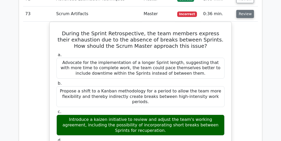
scroll to position [6549, 0]
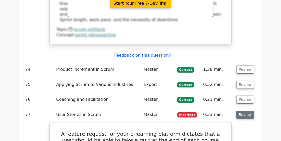
scroll to position [6771, 0]
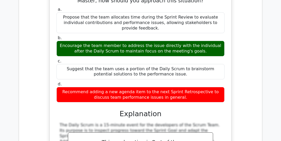
scroll to position [7198, 0]
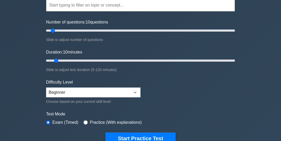
scroll to position [62, 0]
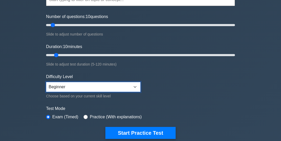
click at [136, 83] on select "Beginner Intermediate Expert" at bounding box center [93, 87] width 95 height 10
select select "expert"
click at [46, 82] on select "Beginner Intermediate Expert" at bounding box center [93, 87] width 95 height 10
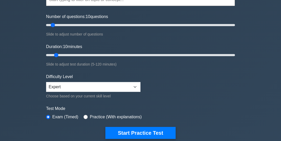
click at [120, 115] on label "Practice (With explanations)" at bounding box center [116, 117] width 52 height 6
click at [122, 114] on label "Practice (With explanations)" at bounding box center [116, 117] width 52 height 6
click at [116, 115] on label "Practice (With explanations)" at bounding box center [116, 117] width 52 height 6
click at [86, 117] on input "radio" at bounding box center [86, 117] width 4 height 4
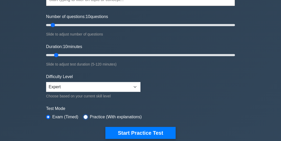
radio input "true"
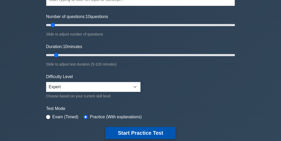
click at [147, 133] on button "Start Practice Test" at bounding box center [141, 133] width 70 height 12
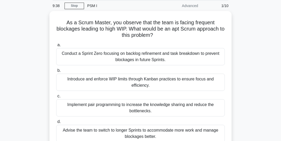
scroll to position [19, 0]
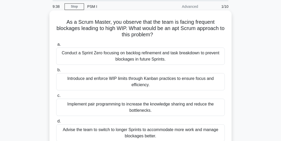
click at [205, 107] on div "Implement pair programming to increase the knowledge sharing and reduce the bot…" at bounding box center [140, 106] width 169 height 17
click at [56, 97] on input "c. Implement pair programming to increase the knowledge sharing and reduce the …" at bounding box center [56, 95] width 0 height 3
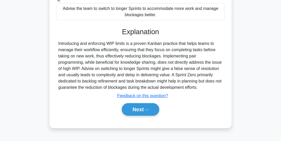
scroll to position [141, 0]
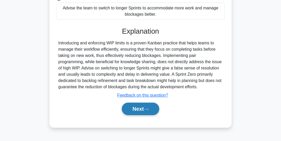
click at [151, 108] on button "Next" at bounding box center [140, 108] width 37 height 13
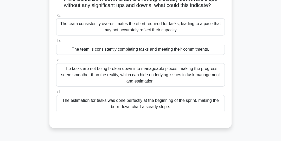
scroll to position [43, 0]
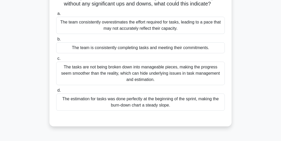
click at [204, 50] on div "The team is consistently completing tasks and meeting their commitments." at bounding box center [140, 47] width 169 height 11
click at [56, 41] on input "b. The team is consistently completing tasks and meeting their commitments." at bounding box center [56, 39] width 0 height 3
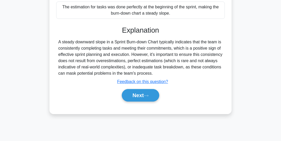
scroll to position [135, 0]
click at [145, 94] on button "Next" at bounding box center [140, 95] width 37 height 13
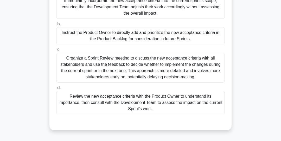
scroll to position [73, 0]
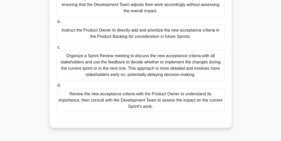
click at [197, 101] on div "Review the new acceptance criteria with the Product Owner to understand its imp…" at bounding box center [140, 99] width 169 height 23
click at [56, 87] on input "d. Review the new acceptance criteria with the Product Owner to understand its …" at bounding box center [56, 85] width 0 height 3
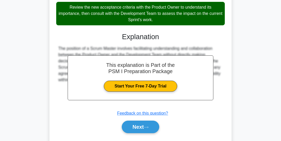
scroll to position [173, 0]
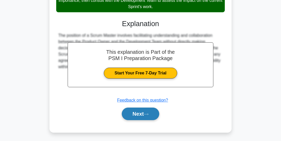
click at [145, 112] on button "Next" at bounding box center [140, 113] width 37 height 13
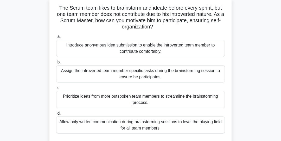
scroll to position [34, 0]
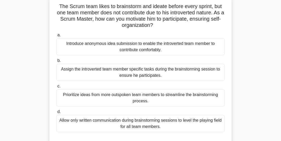
click at [208, 51] on div "Introduce anonymous idea submission to enable the introverted team member to co…" at bounding box center [140, 46] width 169 height 17
click at [56, 37] on input "a. Introduce anonymous idea submission to enable the introverted team member to…" at bounding box center [56, 34] width 0 height 3
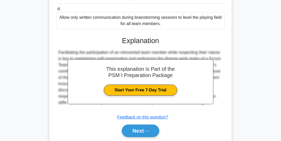
scroll to position [154, 0]
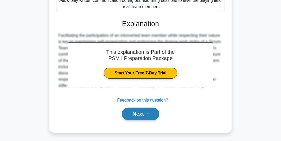
click at [147, 111] on button "Next" at bounding box center [140, 113] width 37 height 13
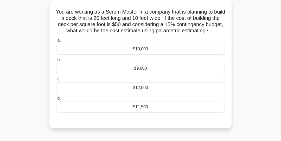
scroll to position [30, 0]
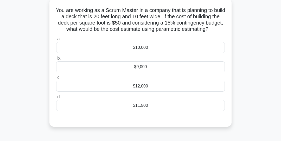
click at [159, 103] on div "$11,500" at bounding box center [140, 105] width 169 height 11
click at [56, 98] on input "d. $11,500" at bounding box center [56, 96] width 0 height 3
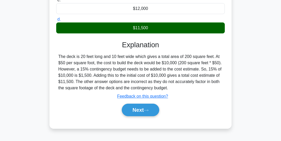
scroll to position [109, 0]
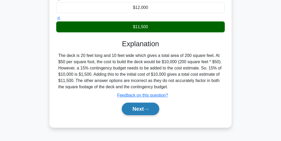
click at [148, 108] on icon at bounding box center [146, 109] width 5 height 3
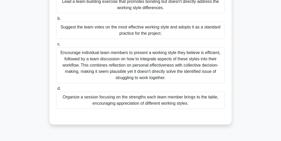
scroll to position [72, 0]
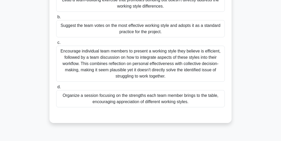
click at [193, 101] on div "Organize a session focusing on the strengths each team member brings to the tab…" at bounding box center [140, 98] width 169 height 17
click at [56, 89] on input "d. Organize a session focusing on the strengths each team member brings to the …" at bounding box center [56, 86] width 0 height 3
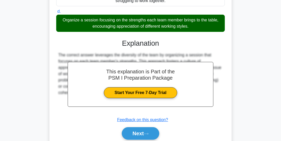
scroll to position [166, 0]
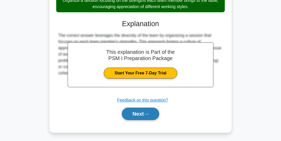
click at [148, 113] on icon at bounding box center [146, 114] width 5 height 3
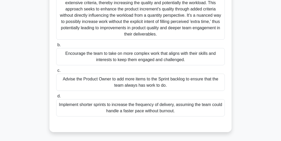
scroll to position [76, 0]
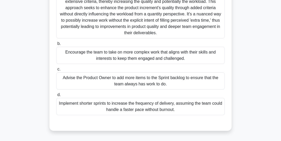
click at [201, 56] on div "Encourage the team to take on more complex work that aligns with their skills a…" at bounding box center [140, 55] width 169 height 17
click at [56, 45] on input "b. Encourage the team to take on more complex work that aligns with their skill…" at bounding box center [56, 43] width 0 height 3
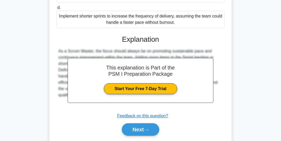
scroll to position [179, 0]
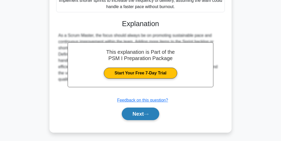
click at [149, 113] on icon at bounding box center [146, 114] width 5 height 3
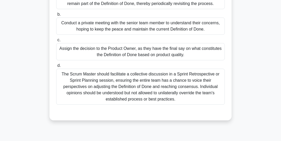
scroll to position [82, 0]
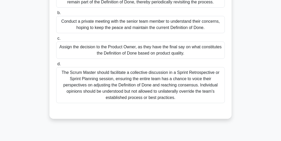
click at [202, 85] on div "The Scrum Master should facilitate a collective discussion in a Sprint Retrospe…" at bounding box center [140, 85] width 169 height 36
click at [56, 66] on input "d. The Scrum Master should facilitate a collective discussion in a Sprint Retro…" at bounding box center [56, 63] width 0 height 3
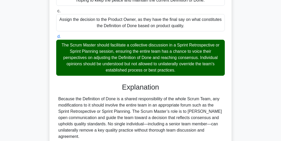
scroll to position [154, 0]
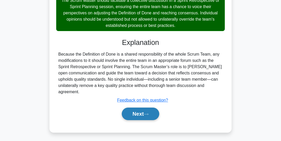
click at [141, 112] on button "Next" at bounding box center [140, 113] width 37 height 13
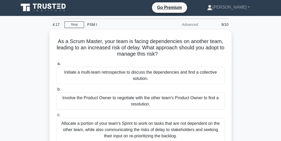
scroll to position [0, 0]
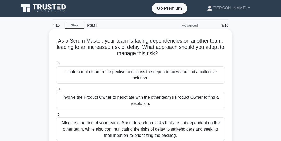
click at [210, 74] on div "Initiate a multi-team retrospective to discuss the dependencies and find a coll…" at bounding box center [140, 74] width 169 height 17
click at [56, 65] on input "a. Initiate a multi-team retrospective to discuss the dependencies and find a c…" at bounding box center [56, 62] width 0 height 3
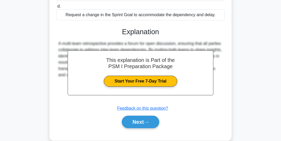
scroll to position [140, 0]
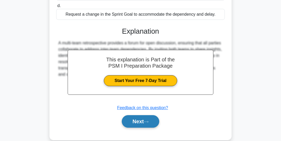
click at [152, 120] on button "Next" at bounding box center [140, 121] width 37 height 13
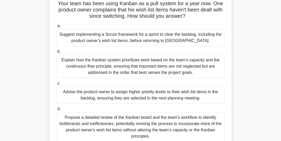
scroll to position [40, 0]
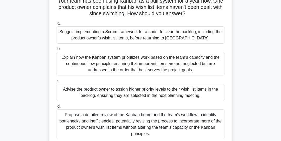
click at [197, 66] on div "Explain how the Kanban system prioritizes work based on the team’s capacity and…" at bounding box center [140, 63] width 169 height 23
click at [56, 51] on input "b. Explain how the Kanban system prioritizes work based on the team’s capacity …" at bounding box center [56, 48] width 0 height 3
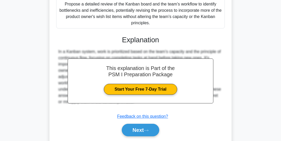
scroll to position [166, 0]
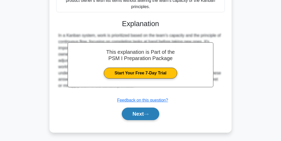
click at [140, 111] on button "Next" at bounding box center [140, 113] width 37 height 13
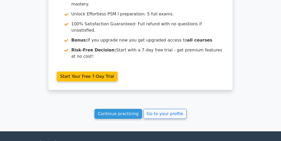
scroll to position [959, 0]
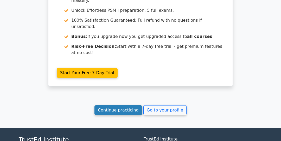
click at [129, 105] on link "Continue practicing" at bounding box center [119, 110] width 48 height 10
